Goal: Task Accomplishment & Management: Manage account settings

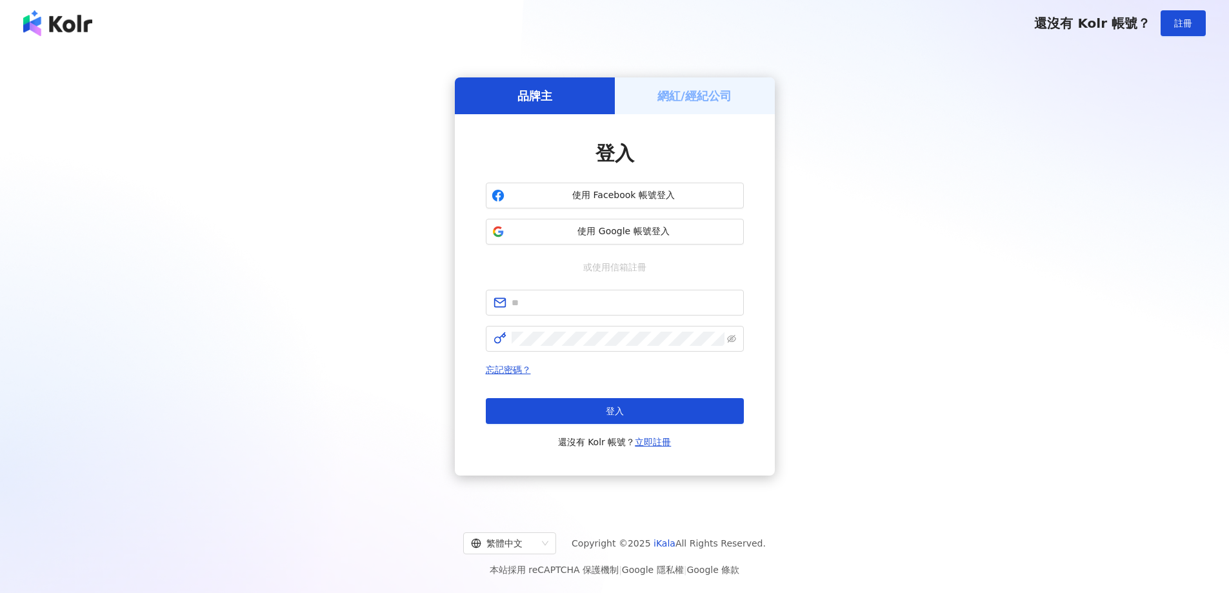
click at [733, 95] on div "網紅/經紀公司" at bounding box center [695, 95] width 160 height 37
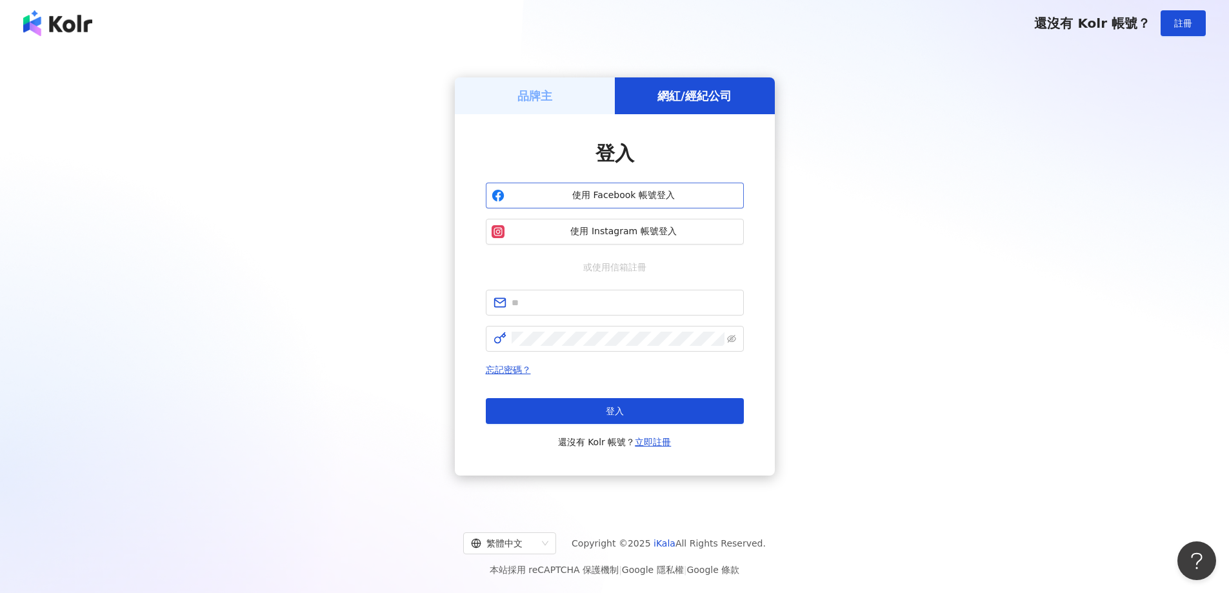
click at [667, 195] on span "使用 Facebook 帳號登入" at bounding box center [624, 195] width 228 height 13
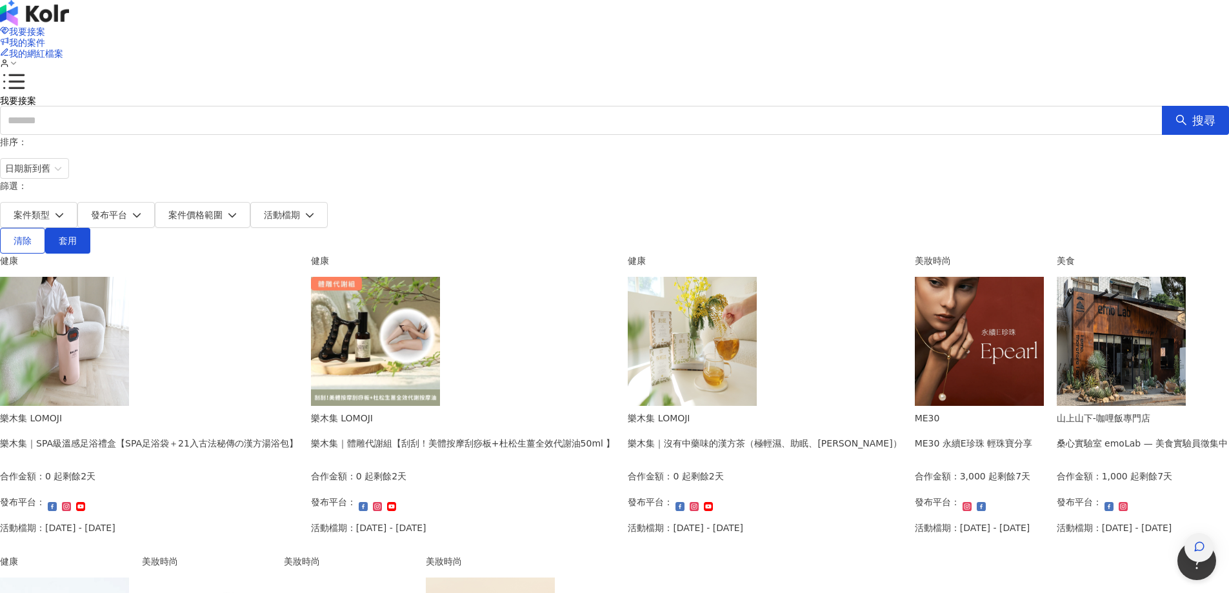
click at [1201, 541] on icon "button" at bounding box center [1199, 547] width 12 height 12
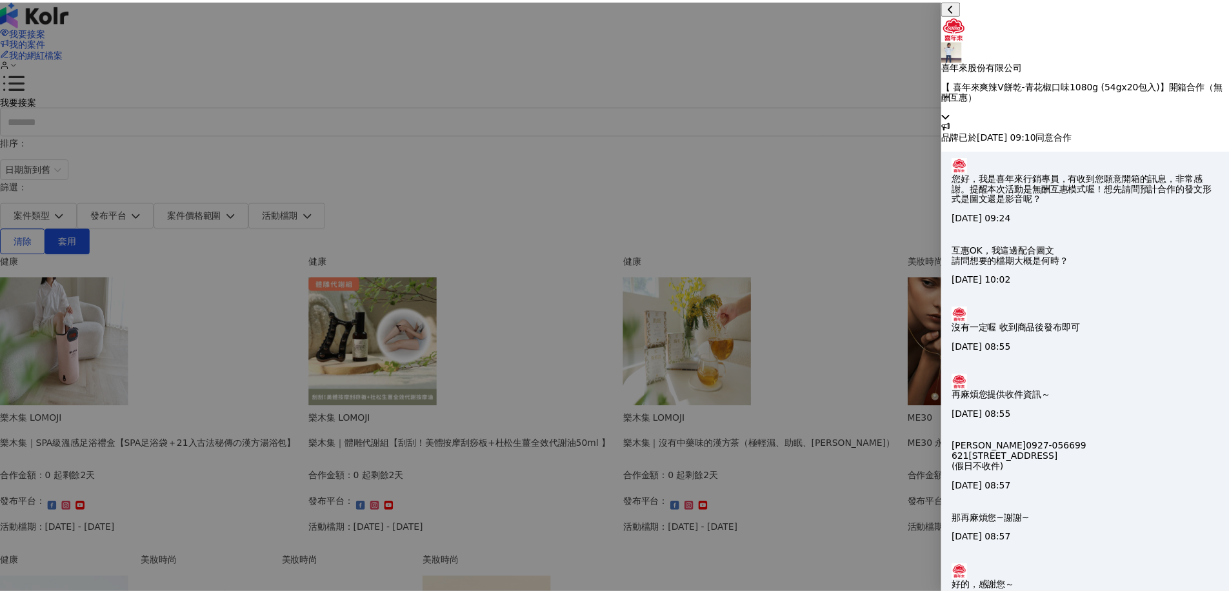
scroll to position [1319, 0]
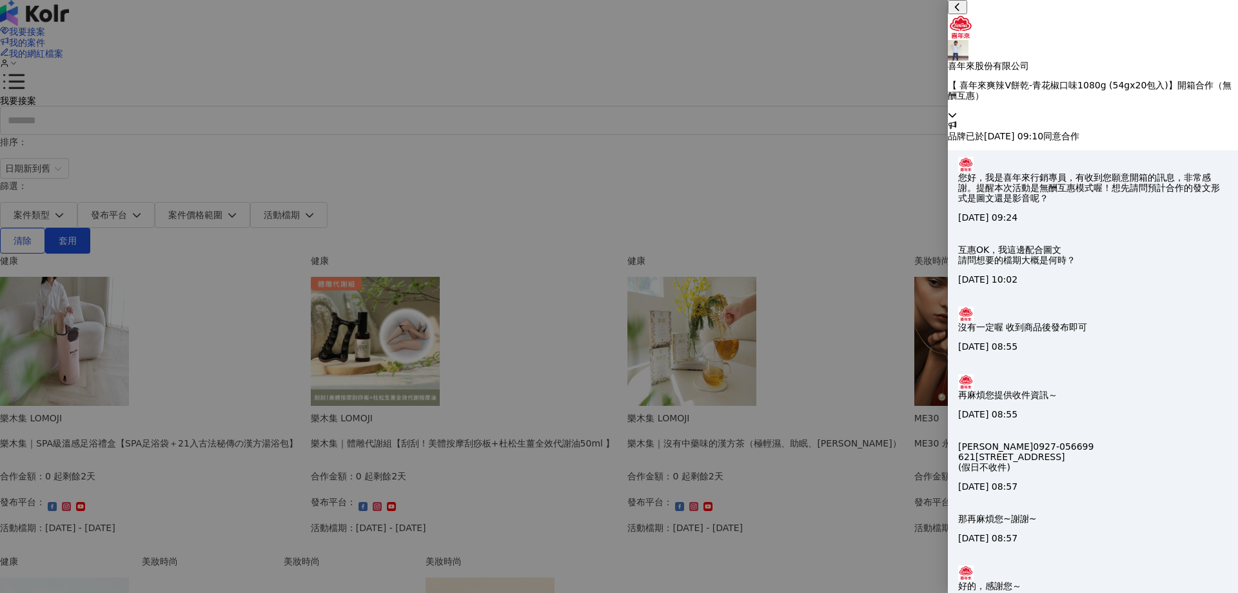
click at [181, 327] on div at bounding box center [619, 296] width 1238 height 593
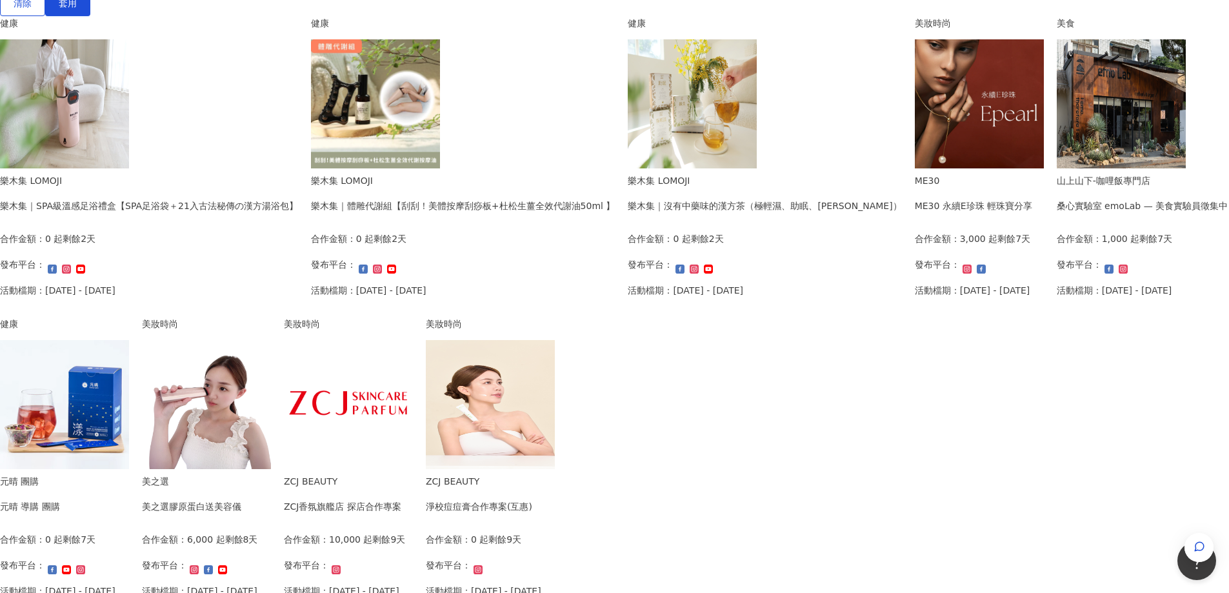
scroll to position [108, 0]
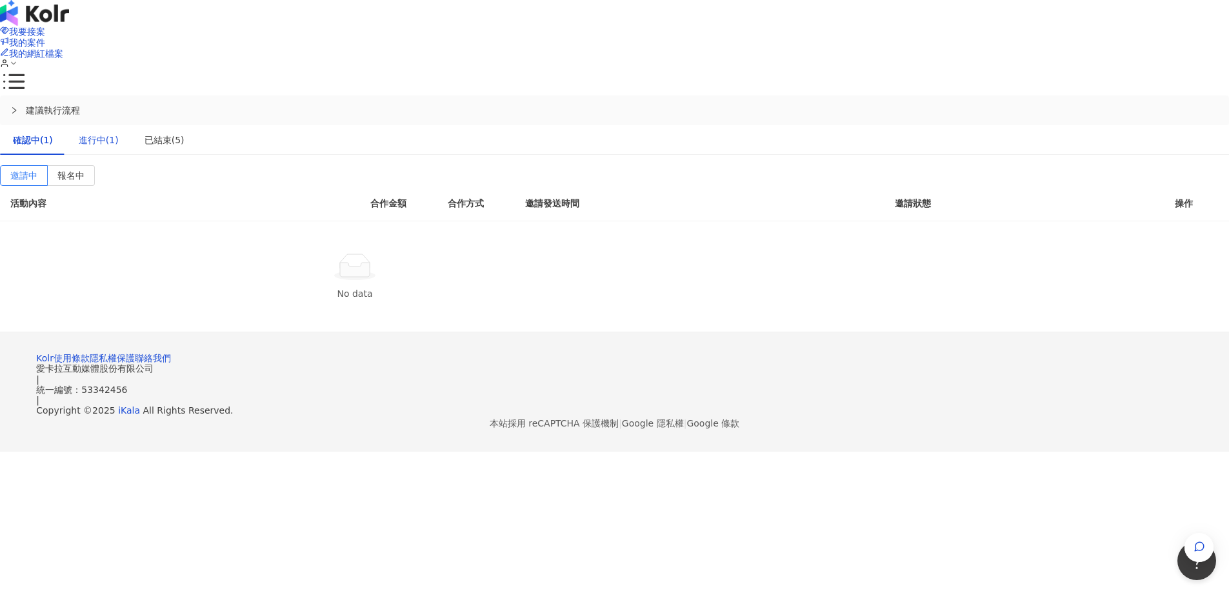
click at [119, 133] on div "進行中(1)" at bounding box center [99, 140] width 40 height 14
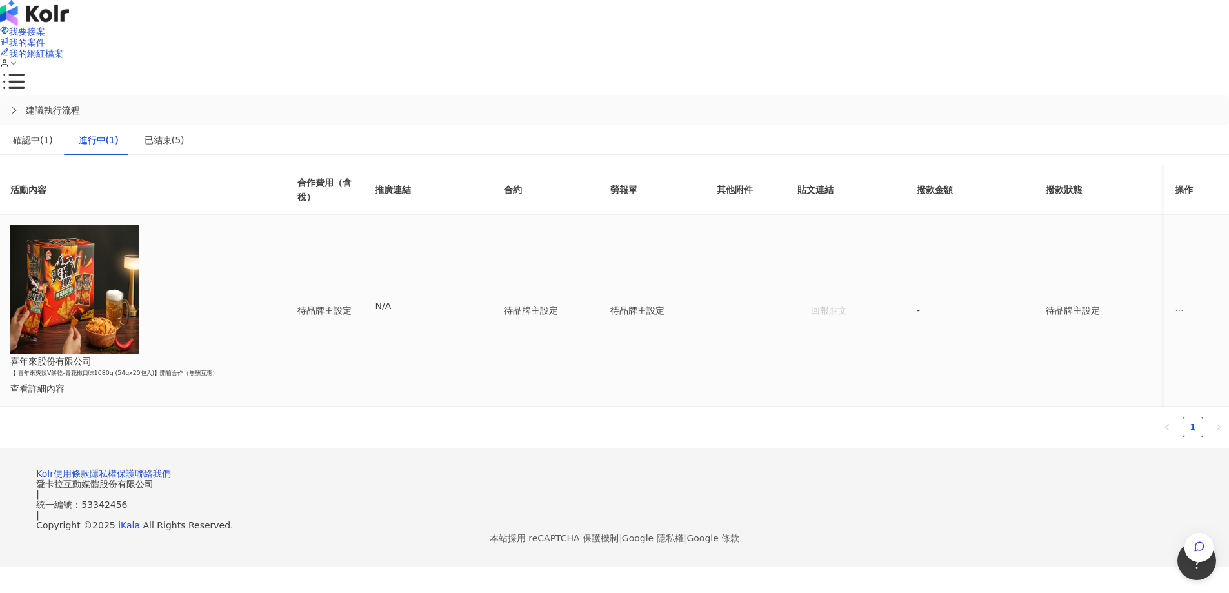
click at [1175, 306] on icon "ellipsis" at bounding box center [1179, 310] width 9 height 9
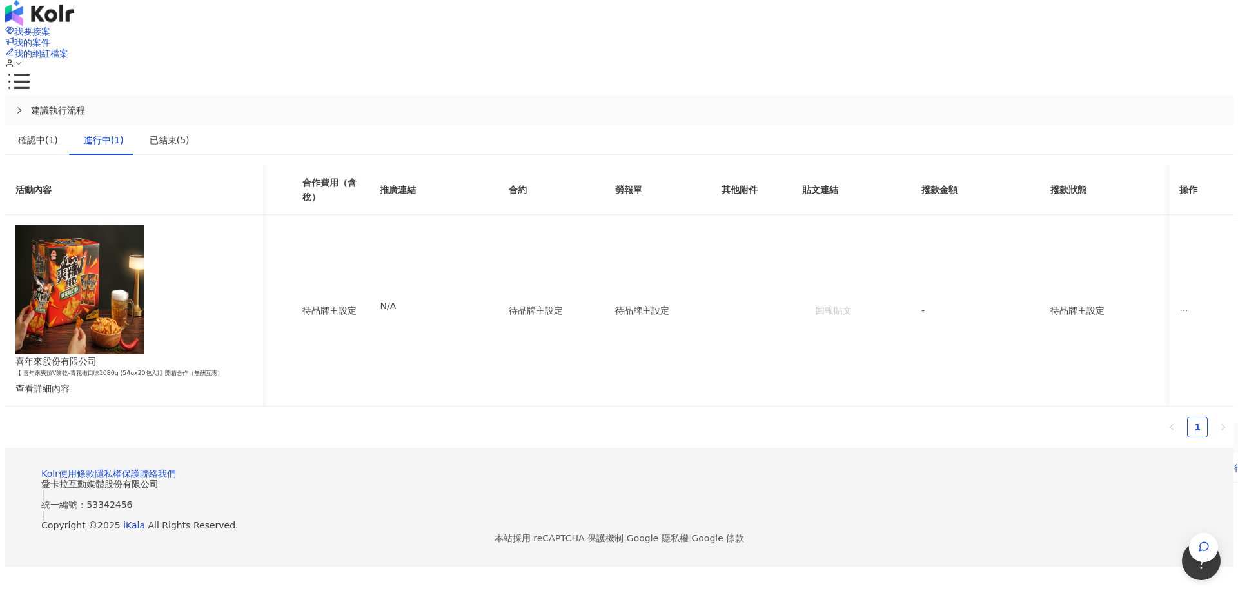
scroll to position [0, 341]
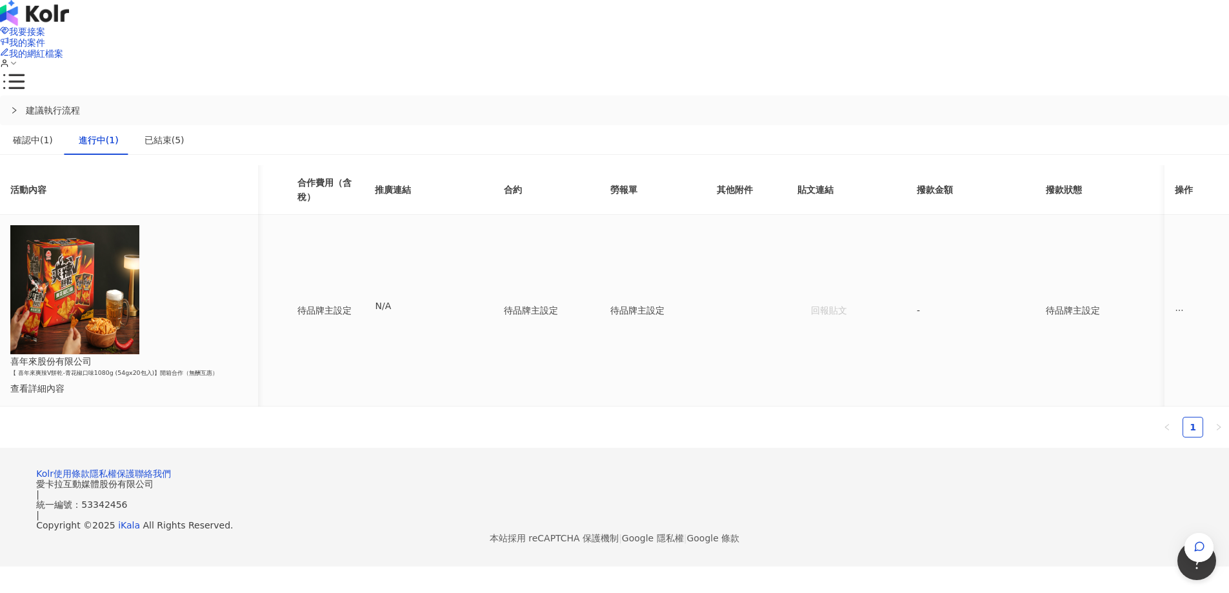
click at [1046, 303] on div "待品牌主設定" at bounding box center [1100, 310] width 108 height 14
click at [53, 133] on div "確認中(1)" at bounding box center [33, 140] width 40 height 14
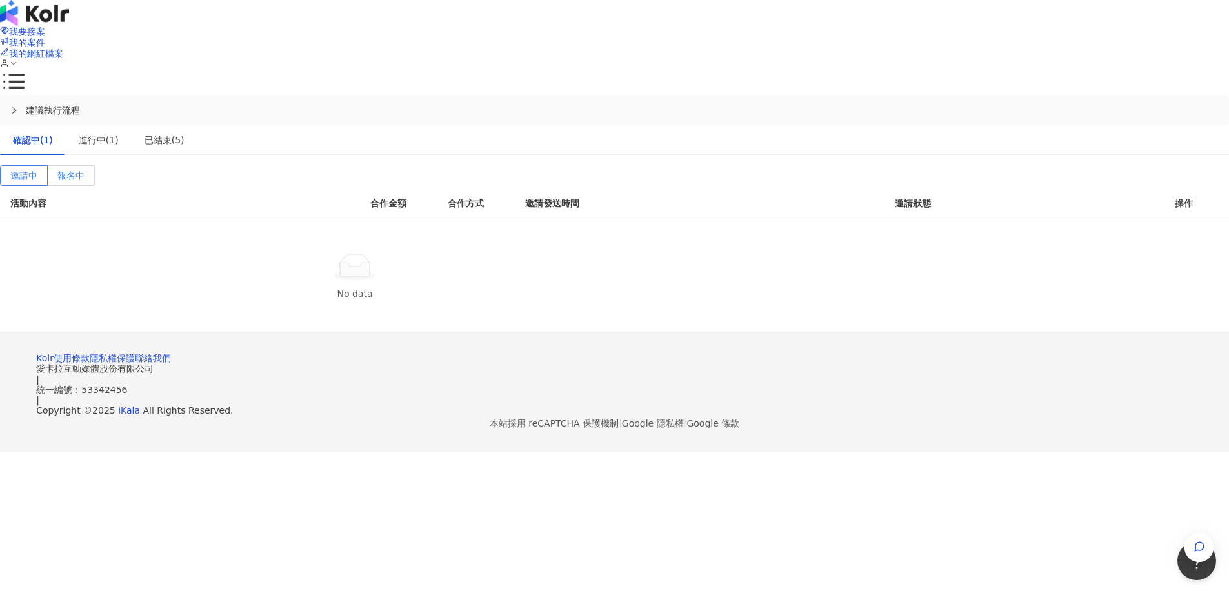
click at [95, 165] on label "報名中" at bounding box center [71, 175] width 47 height 21
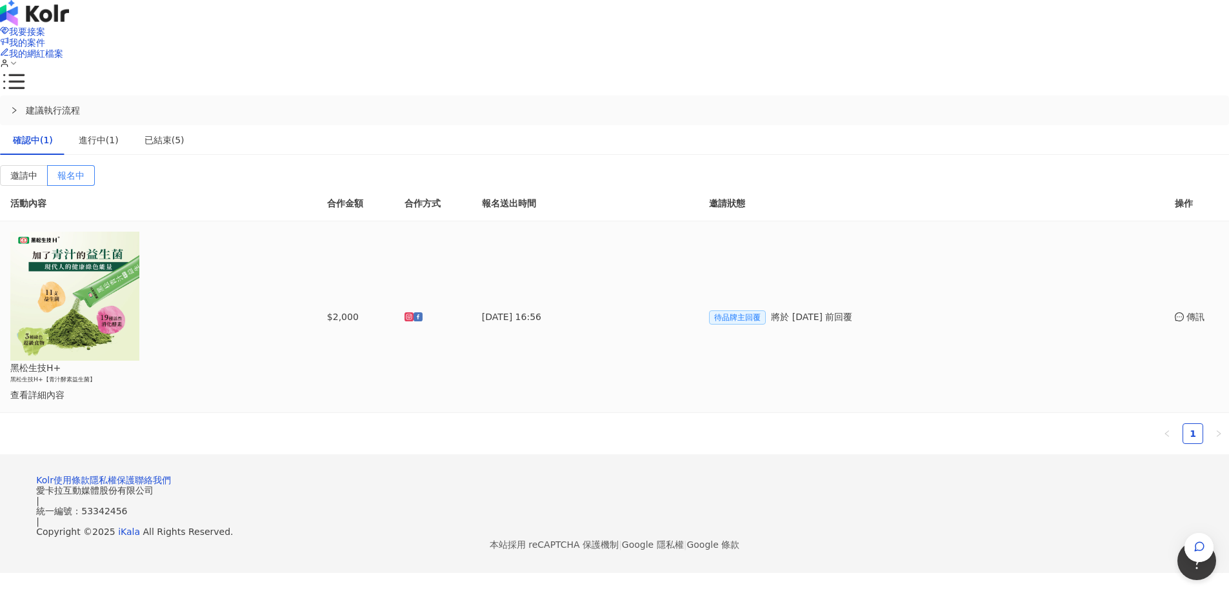
click at [1175, 310] on div "傳訊" at bounding box center [1197, 317] width 44 height 14
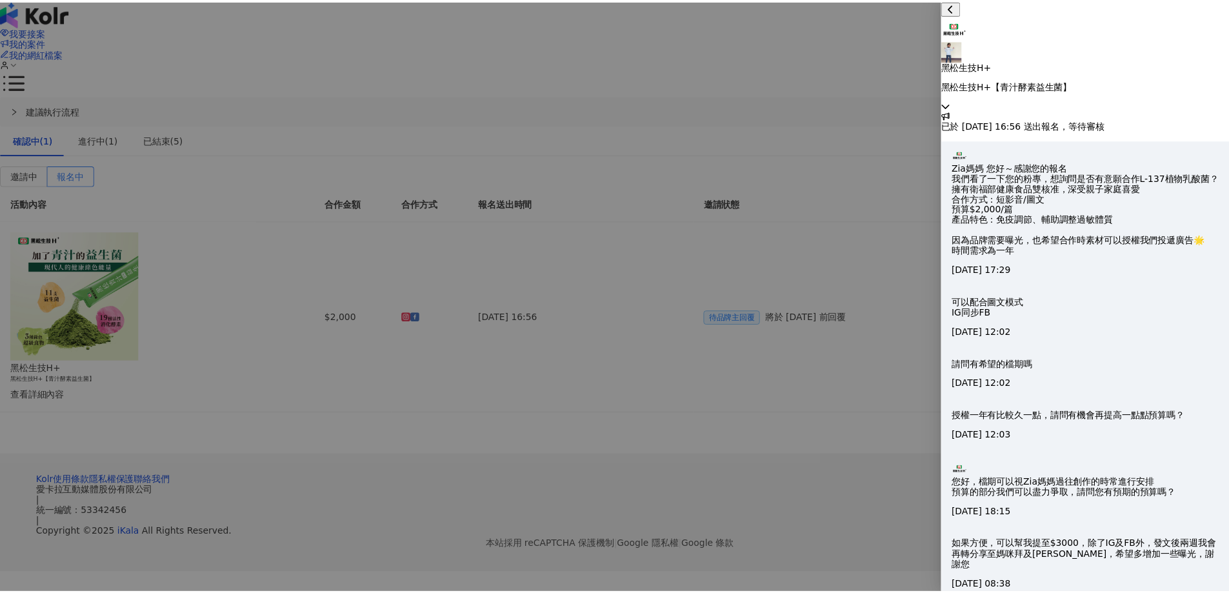
scroll to position [330, 0]
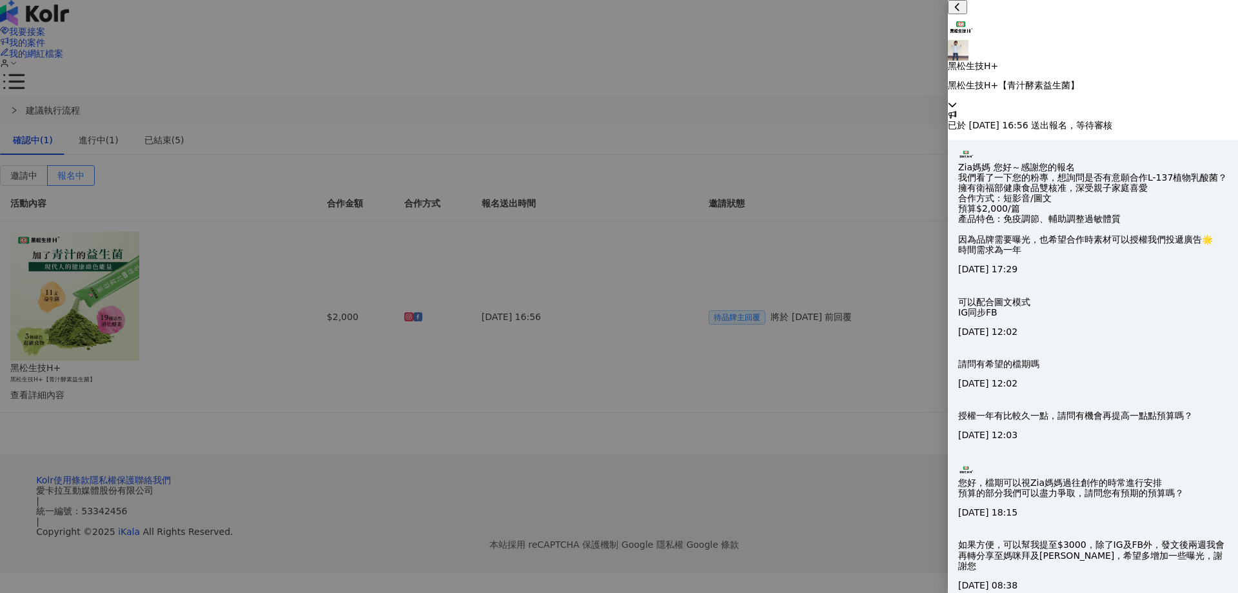
click at [760, 306] on div at bounding box center [619, 296] width 1238 height 593
